Goal: Task Accomplishment & Management: Manage account settings

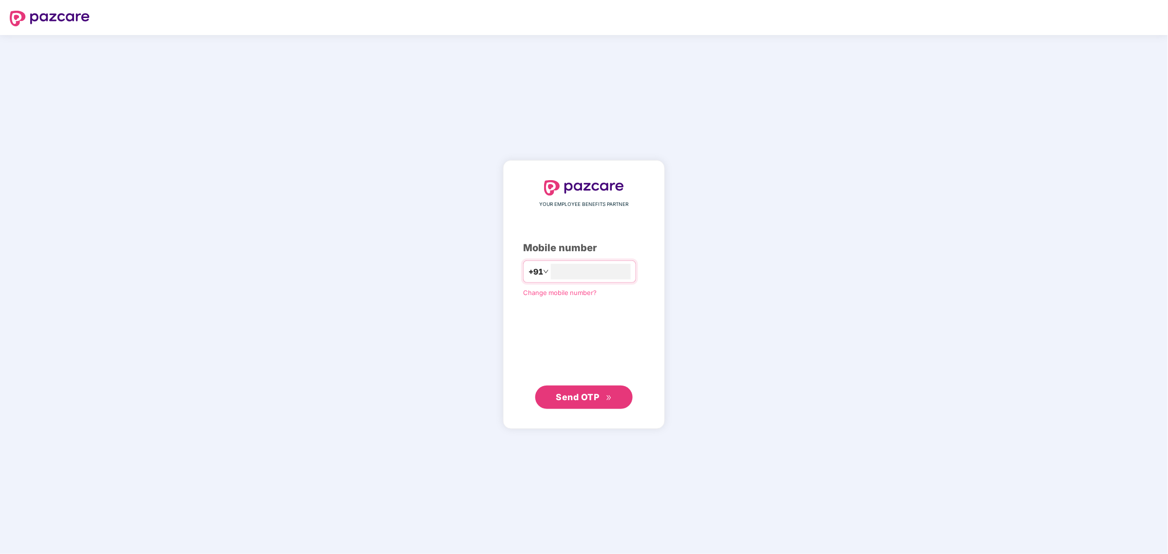
type input "**********"
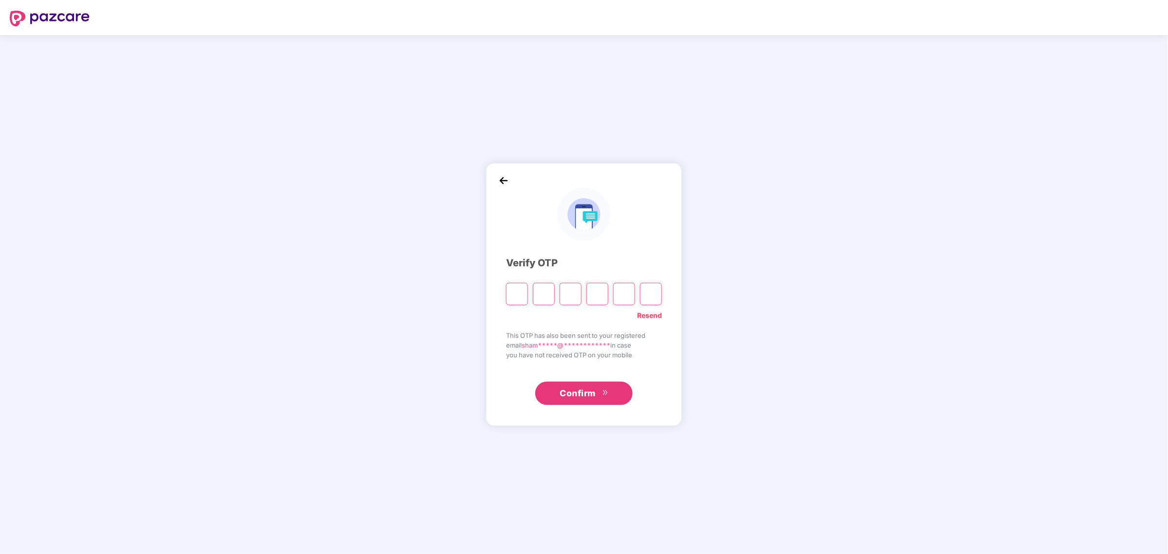
type input "*"
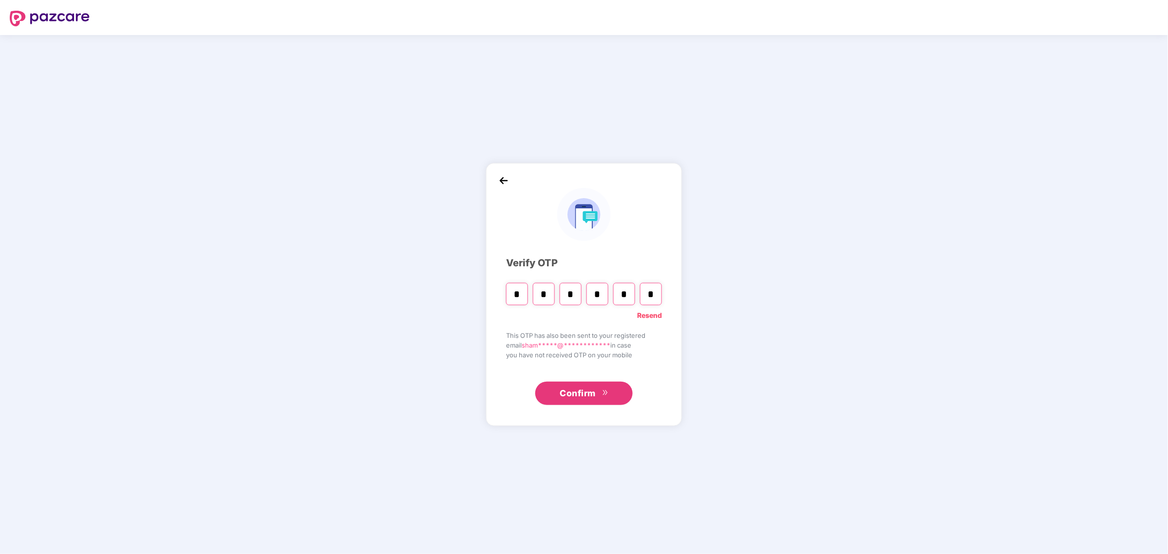
type input "*"
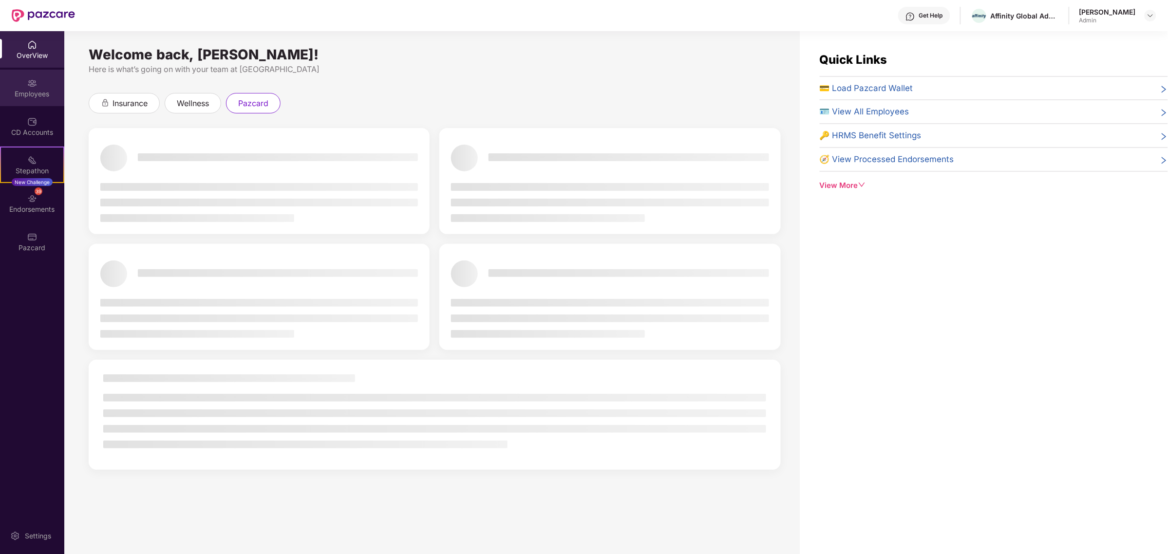
click at [33, 78] on img at bounding box center [32, 83] width 10 height 10
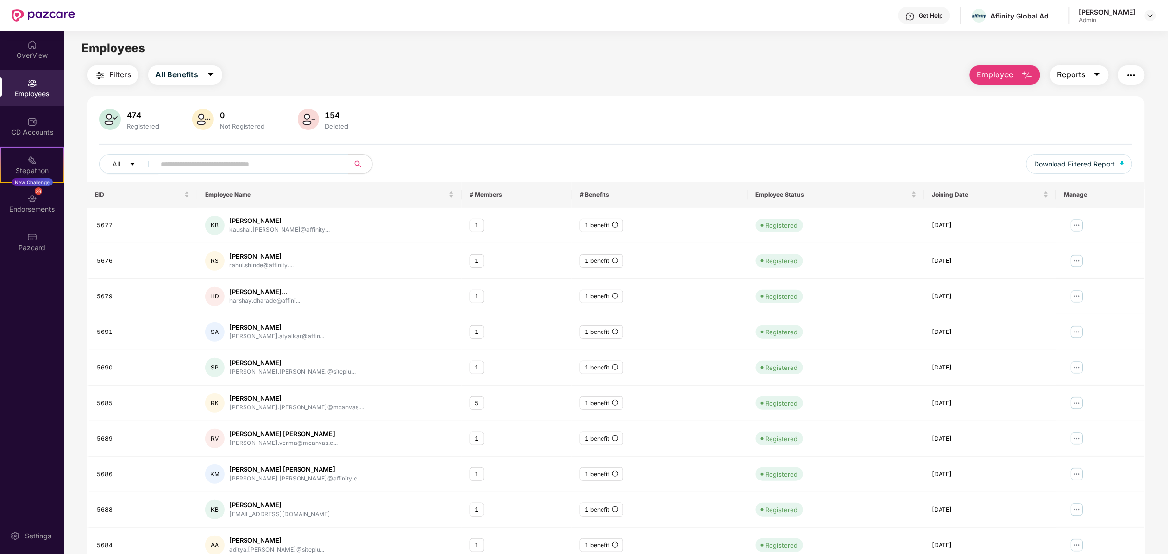
click at [1103, 72] on button "Reports" at bounding box center [1079, 74] width 58 height 19
click at [1118, 159] on button "Download Filtered Report" at bounding box center [1079, 163] width 106 height 19
click at [294, 169] on div "Click to sort ascending" at bounding box center [329, 173] width 81 height 17
click at [239, 159] on input "text" at bounding box center [248, 164] width 175 height 15
type input "*****"
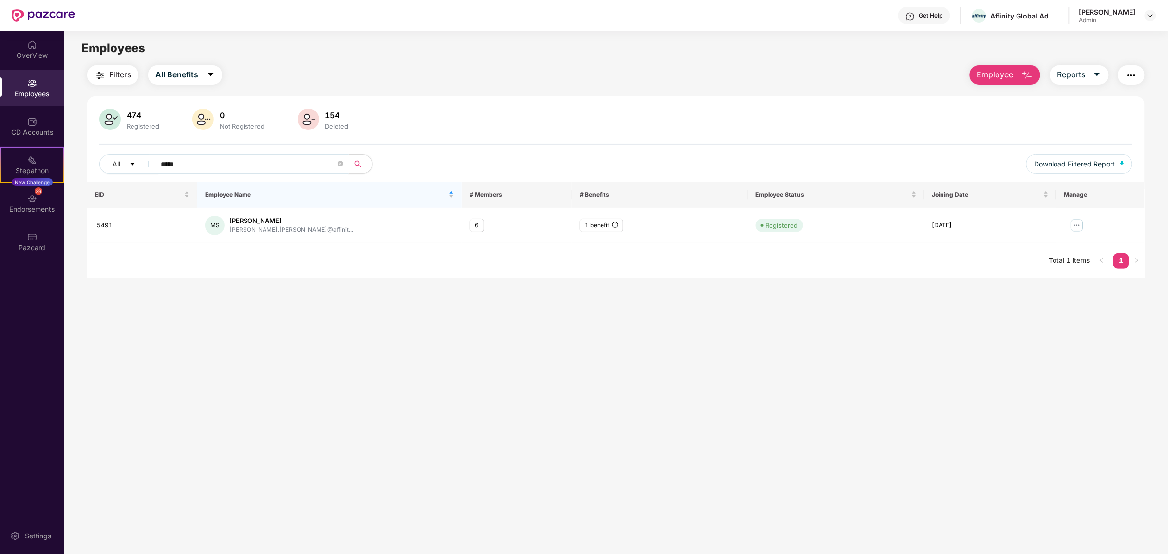
click at [42, 91] on div "Employees" at bounding box center [32, 94] width 64 height 10
click at [41, 115] on div "CD Accounts" at bounding box center [32, 126] width 64 height 37
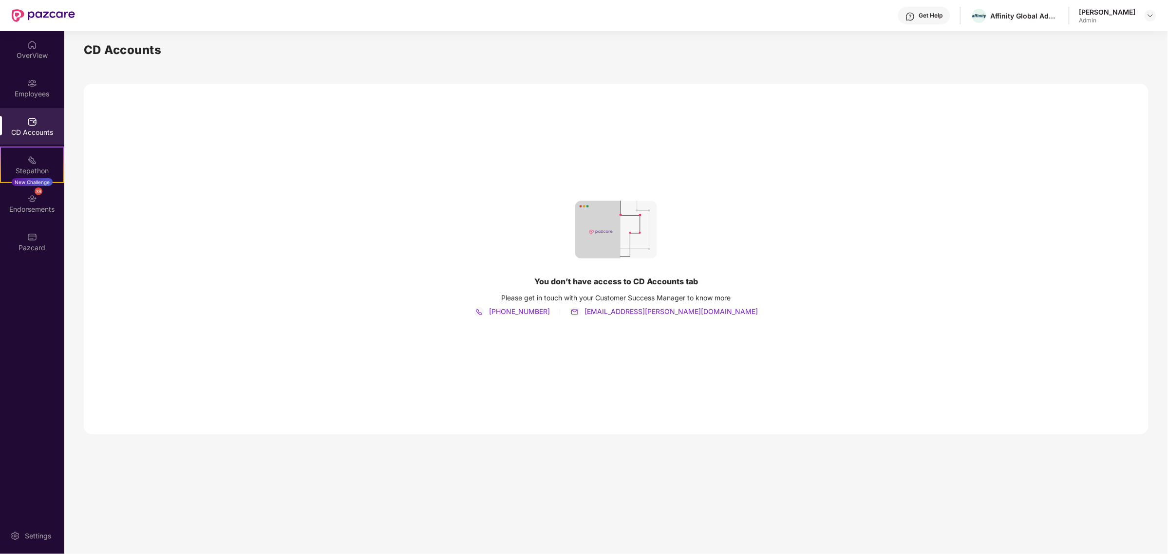
click at [34, 82] on img at bounding box center [32, 83] width 10 height 10
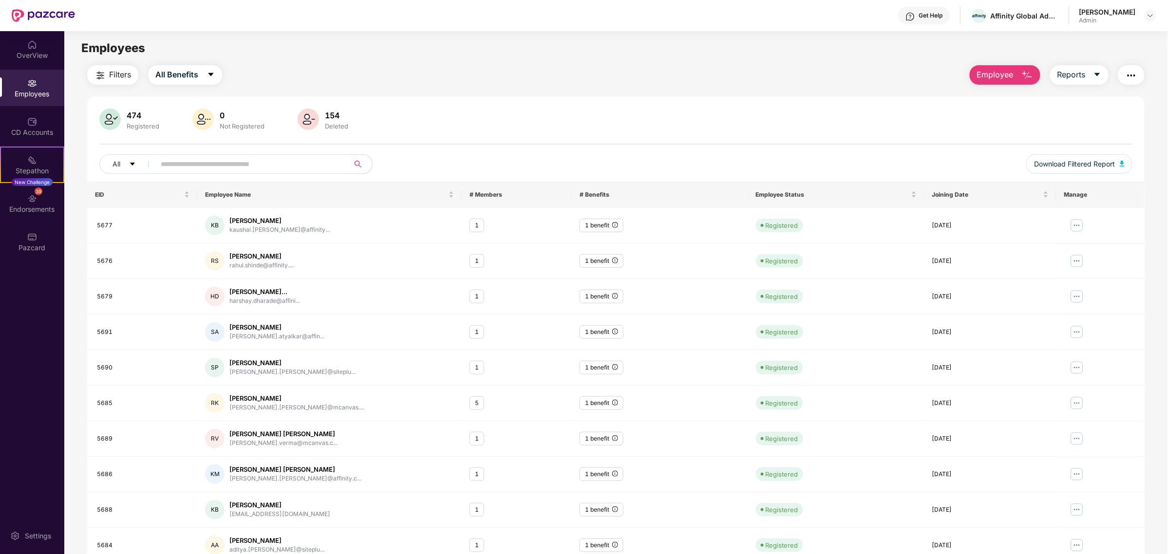
click at [30, 74] on div "Employees" at bounding box center [32, 88] width 64 height 37
click at [191, 74] on span "All Benefits" at bounding box center [176, 75] width 43 height 12
click at [130, 70] on span "Filters" at bounding box center [120, 75] width 22 height 12
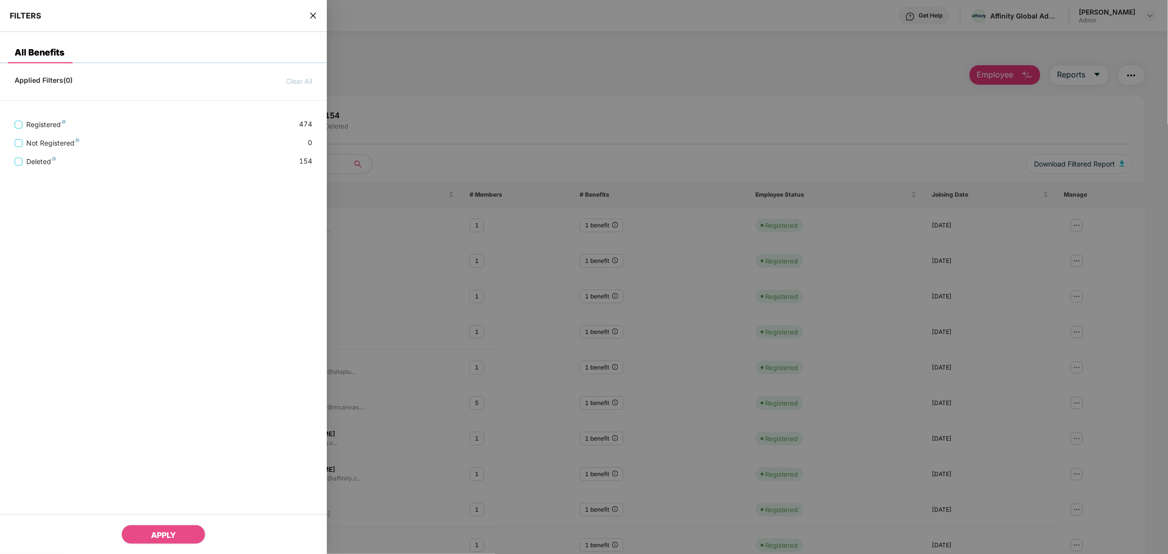
click at [318, 18] on div "FILTERS" at bounding box center [163, 16] width 327 height 32
click at [313, 15] on icon "close" at bounding box center [313, 16] width 6 height 6
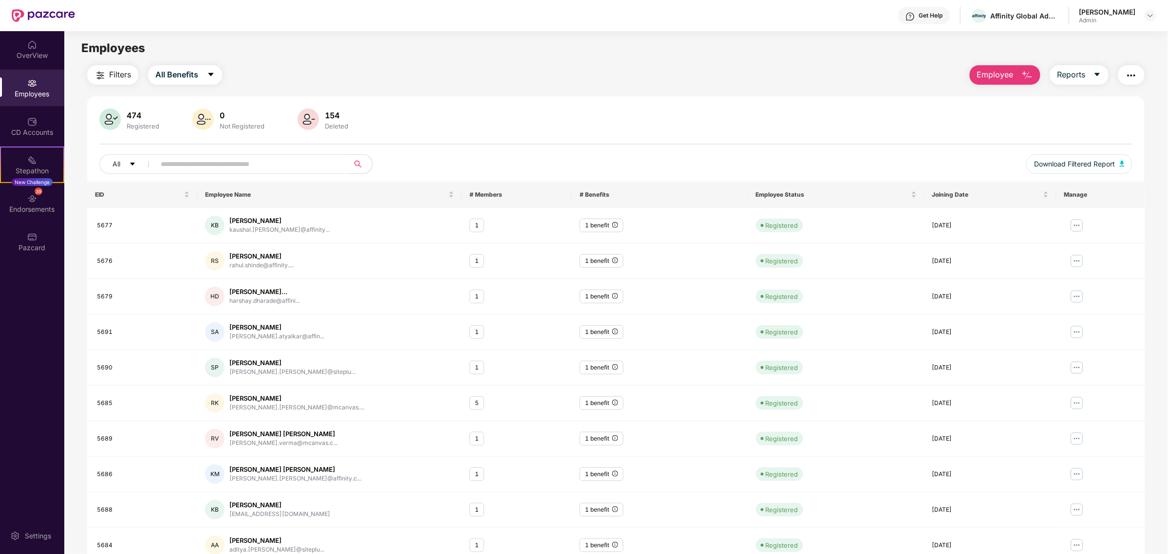
click at [234, 161] on input "text" at bounding box center [248, 164] width 175 height 15
type input "*****"
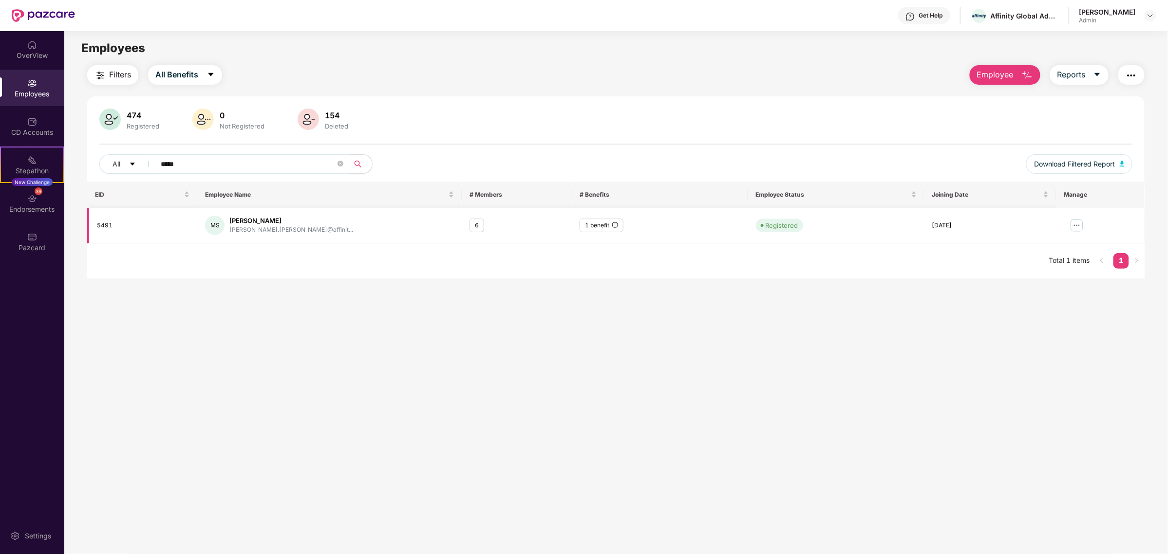
click at [1077, 227] on img at bounding box center [1077, 226] width 16 height 16
click at [1060, 247] on div "Manage Employee & Dependents" at bounding box center [1016, 249] width 111 height 11
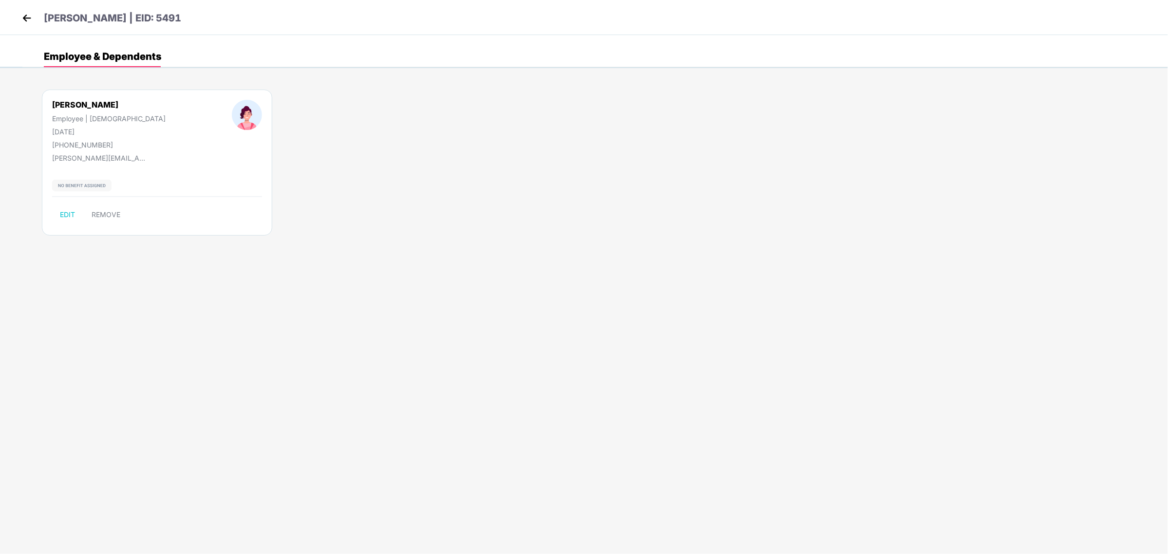
click at [28, 19] on img at bounding box center [26, 18] width 15 height 15
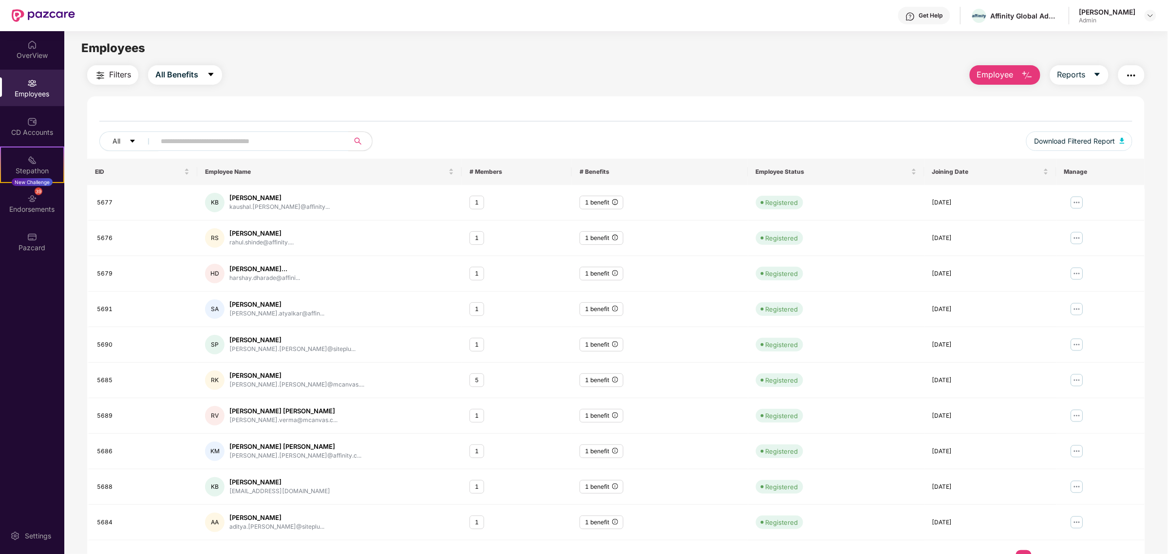
click at [53, 84] on div "Employees" at bounding box center [32, 88] width 64 height 37
click at [173, 72] on span "All Benefits" at bounding box center [176, 75] width 43 height 12
click at [1100, 79] on span "caret-down" at bounding box center [1097, 75] width 8 height 9
click at [1145, 73] on div "Employee Reports" at bounding box center [1052, 74] width 185 height 19
click at [1124, 74] on button "button" at bounding box center [1131, 74] width 26 height 19
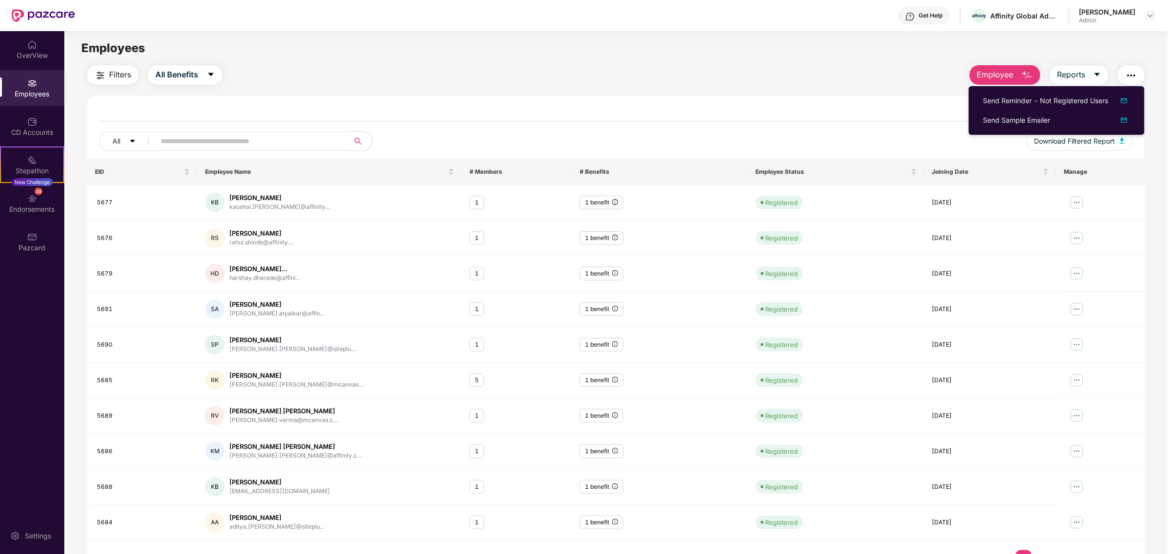
click at [775, 91] on div "Filters All Benefits Employee Reports All Download Filtered Report EID Employee…" at bounding box center [615, 320] width 1057 height 510
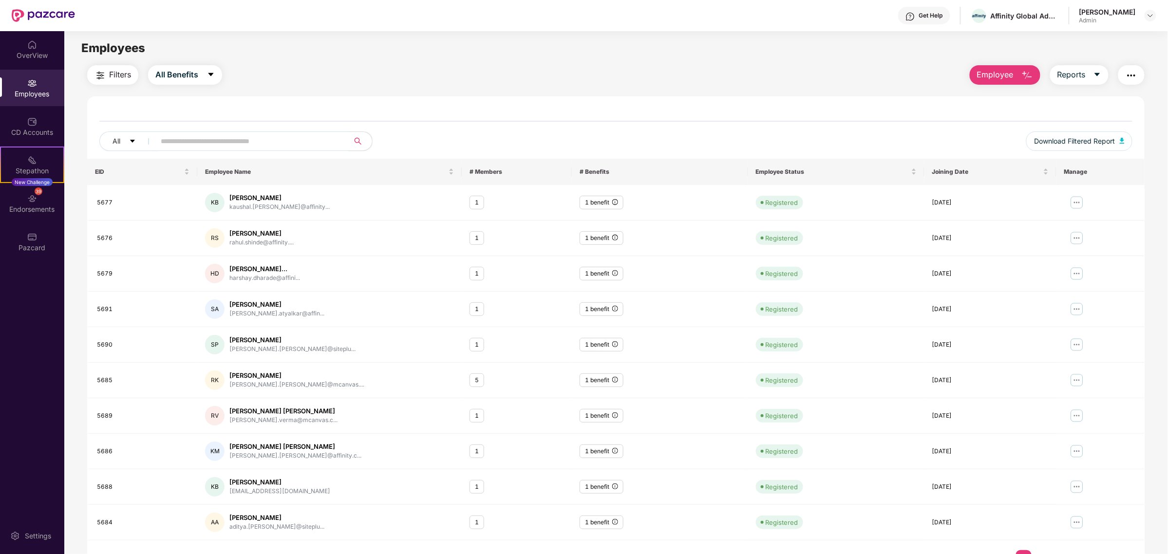
click at [52, 89] on div "Employees" at bounding box center [32, 94] width 64 height 10
click at [23, 43] on div "OverView" at bounding box center [32, 49] width 64 height 37
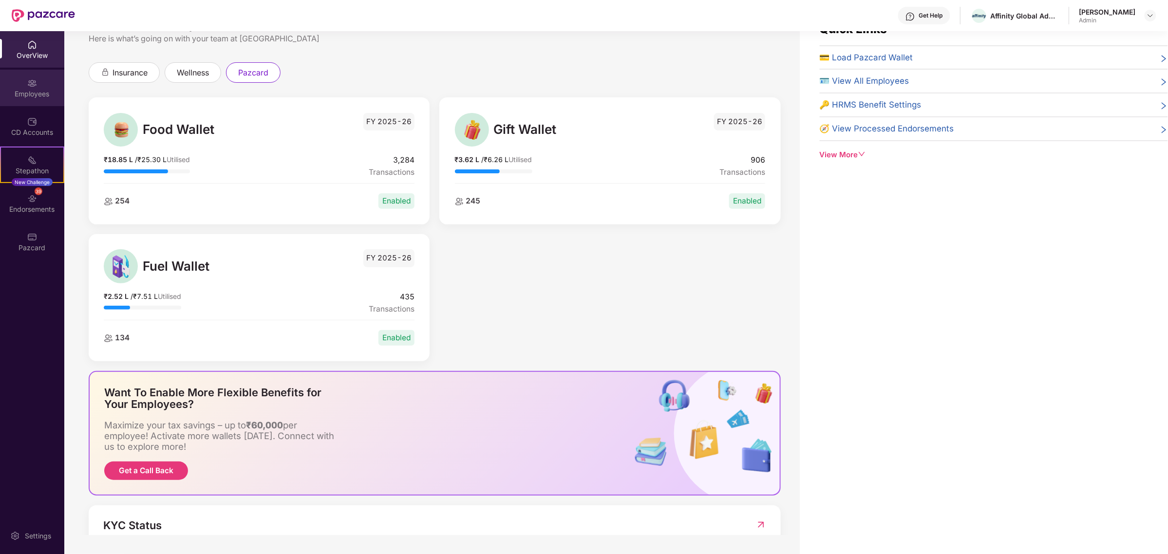
click at [32, 87] on img at bounding box center [32, 83] width 10 height 10
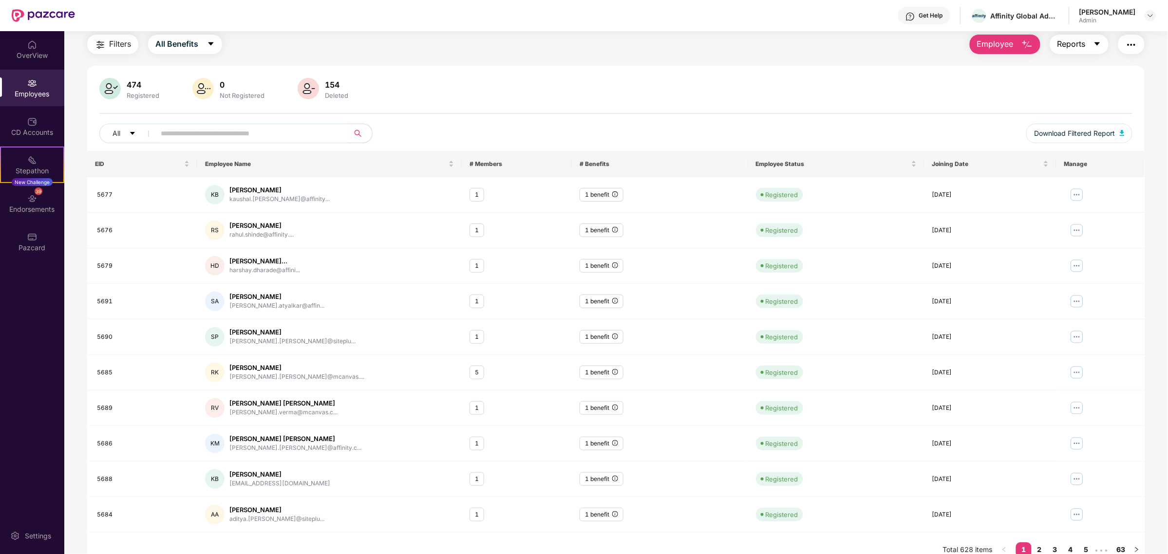
click at [1097, 46] on icon "caret-down" at bounding box center [1097, 44] width 8 height 8
click at [1131, 45] on img "button" at bounding box center [1132, 45] width 12 height 12
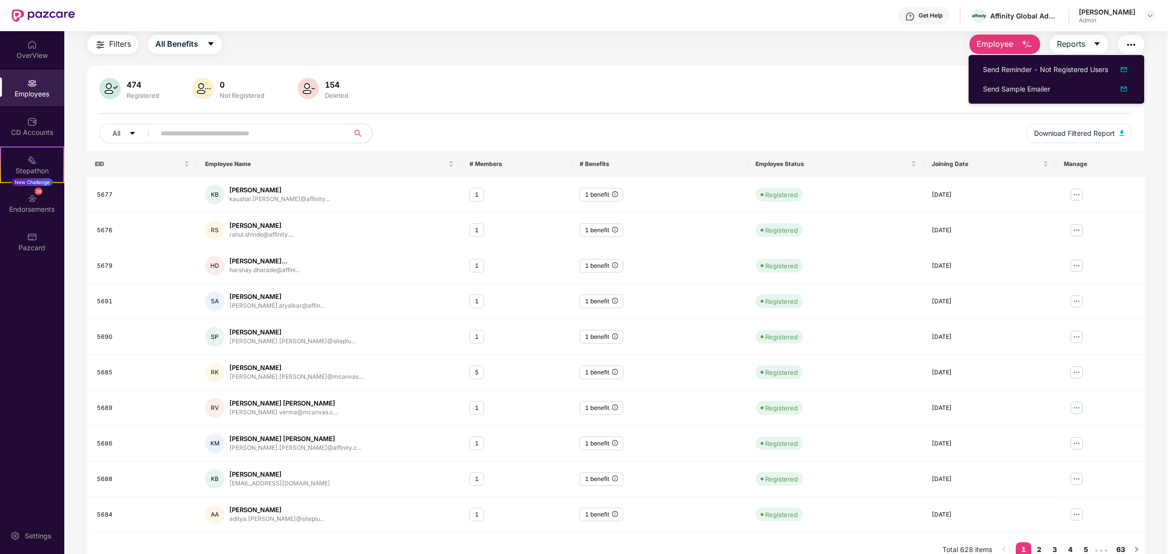
click at [758, 71] on div "474 Registered 0 Not Registered 154 Deleted All Download Filtered Report EID Em…" at bounding box center [615, 317] width 1057 height 502
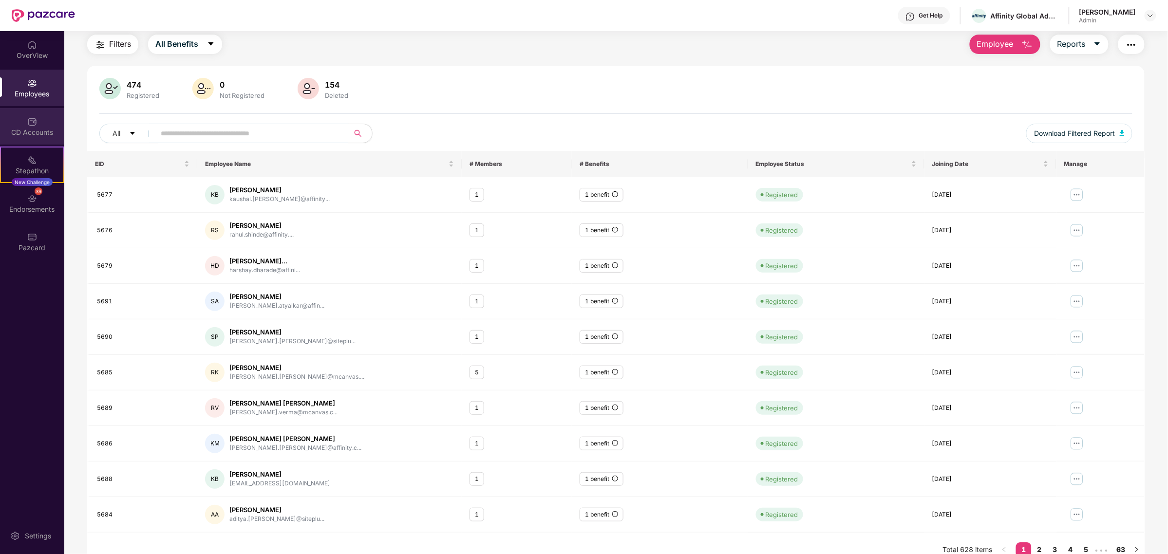
click at [35, 114] on div "CD Accounts" at bounding box center [32, 126] width 64 height 37
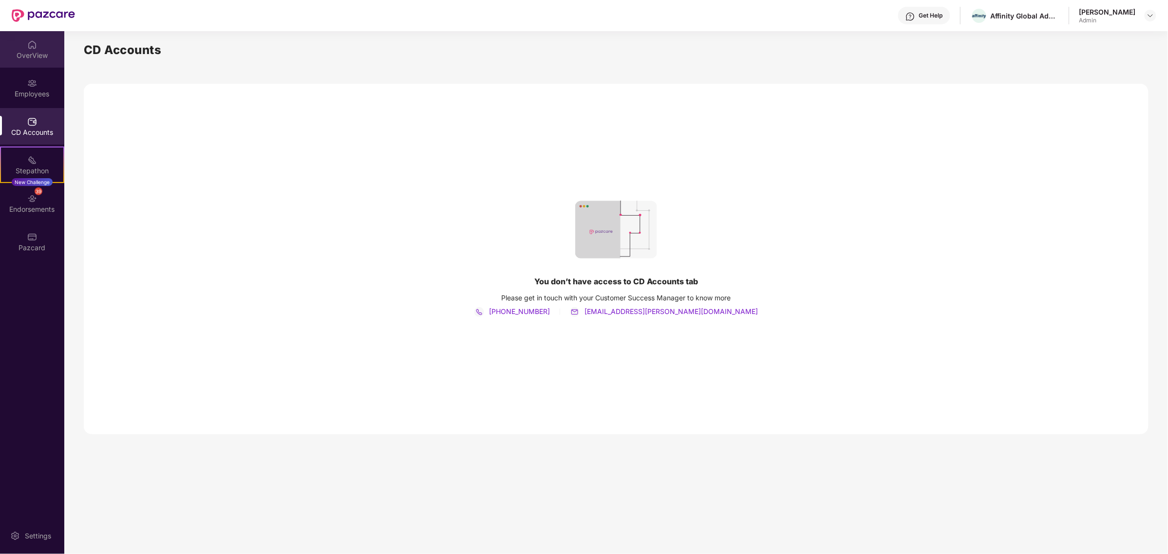
click at [40, 51] on div "OverView" at bounding box center [32, 56] width 64 height 10
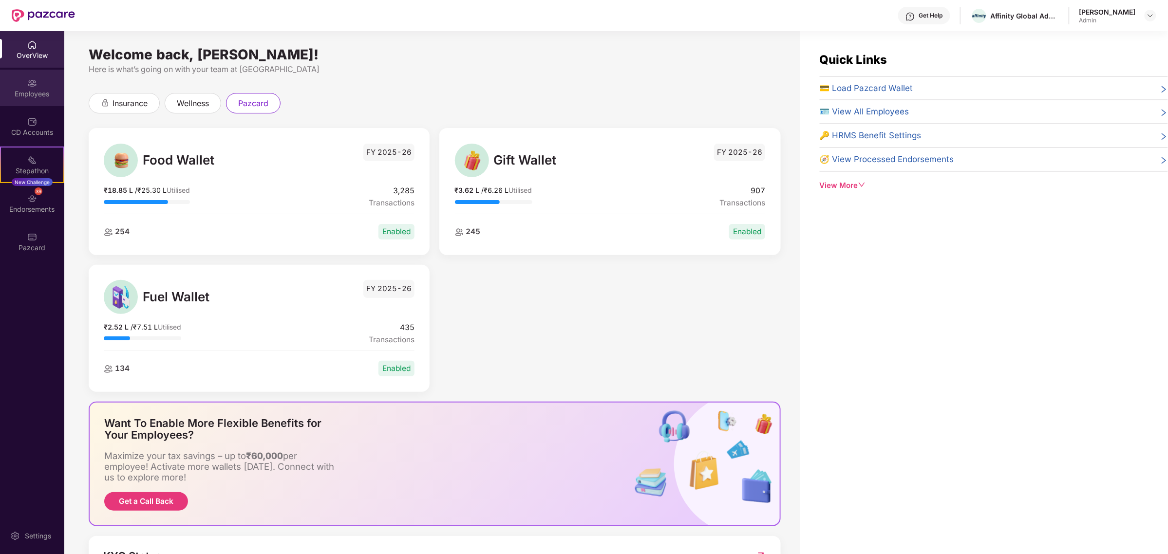
click at [38, 80] on div "Employees" at bounding box center [32, 88] width 64 height 37
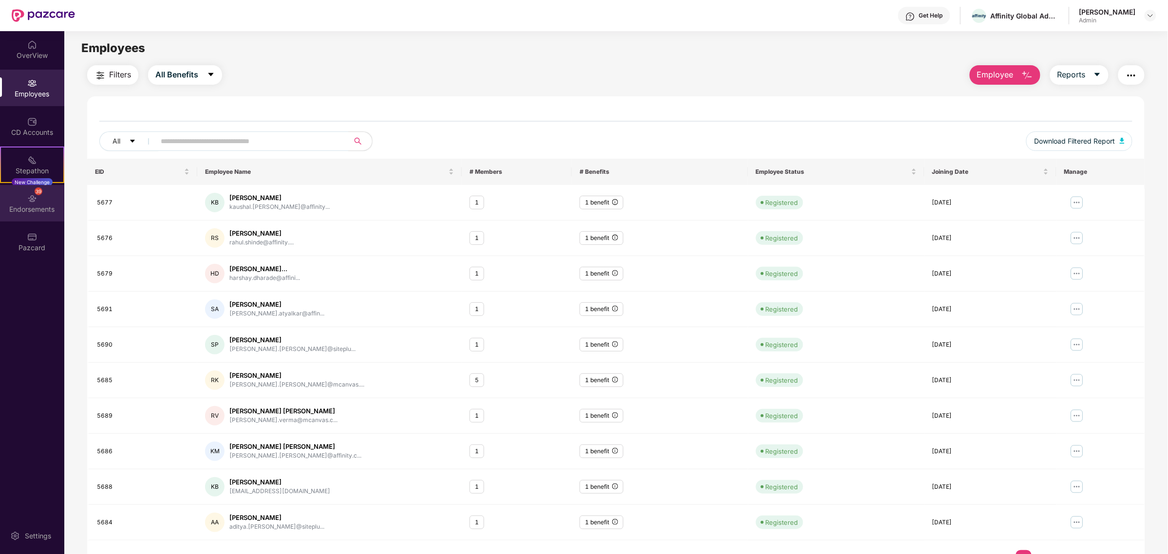
click at [35, 191] on div "39" at bounding box center [39, 192] width 8 height 8
